Goal: Find specific page/section: Find specific page/section

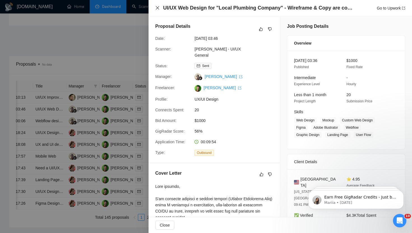
click at [156, 6] on icon "close" at bounding box center [157, 8] width 4 height 4
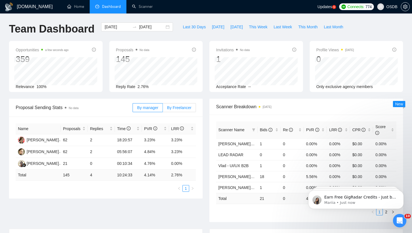
click at [176, 107] on span "By Freelancer" at bounding box center [179, 107] width 24 height 4
click at [163, 109] on input "By Freelancer" at bounding box center [163, 109] width 0 height 0
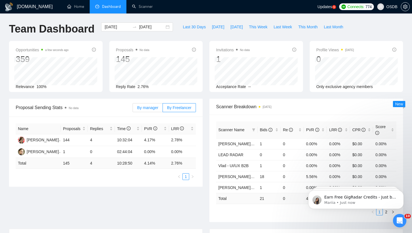
click at [157, 108] on span "By manager" at bounding box center [147, 107] width 21 height 4
click at [133, 109] on input "By manager" at bounding box center [133, 109] width 0 height 0
